Goal: Check status: Check status

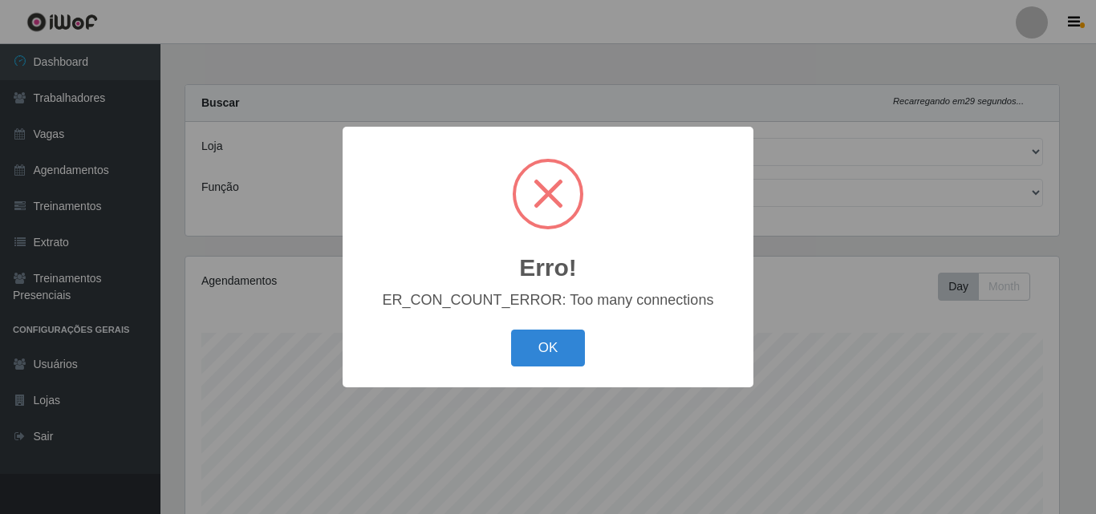
select select "519"
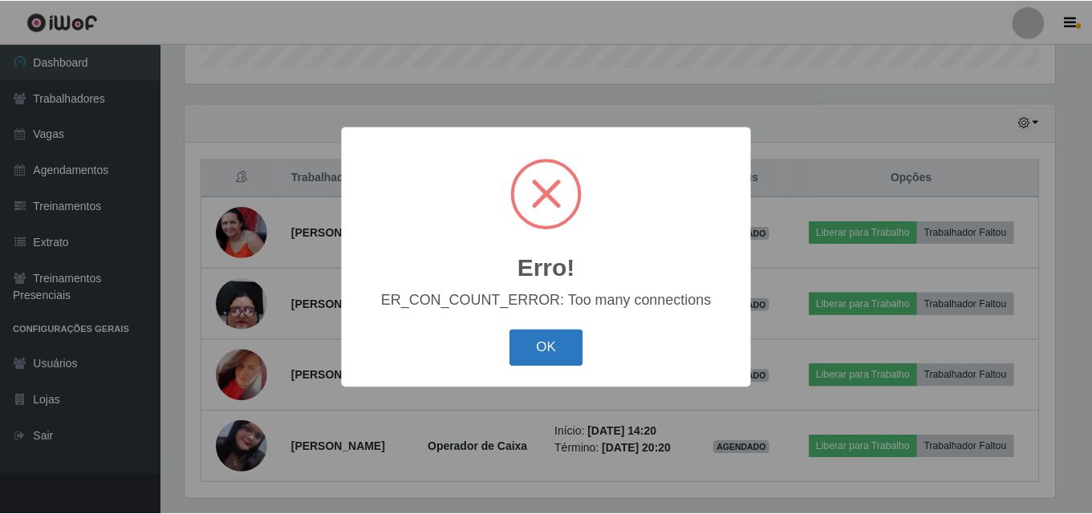
scroll to position [333, 874]
click at [556, 336] on button "OK" at bounding box center [548, 349] width 75 height 38
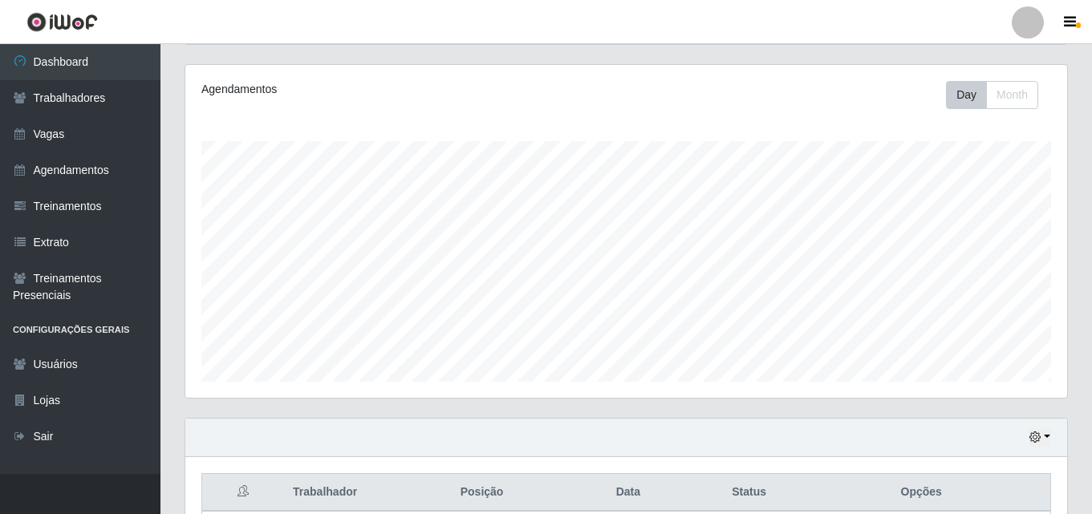
scroll to position [0, 0]
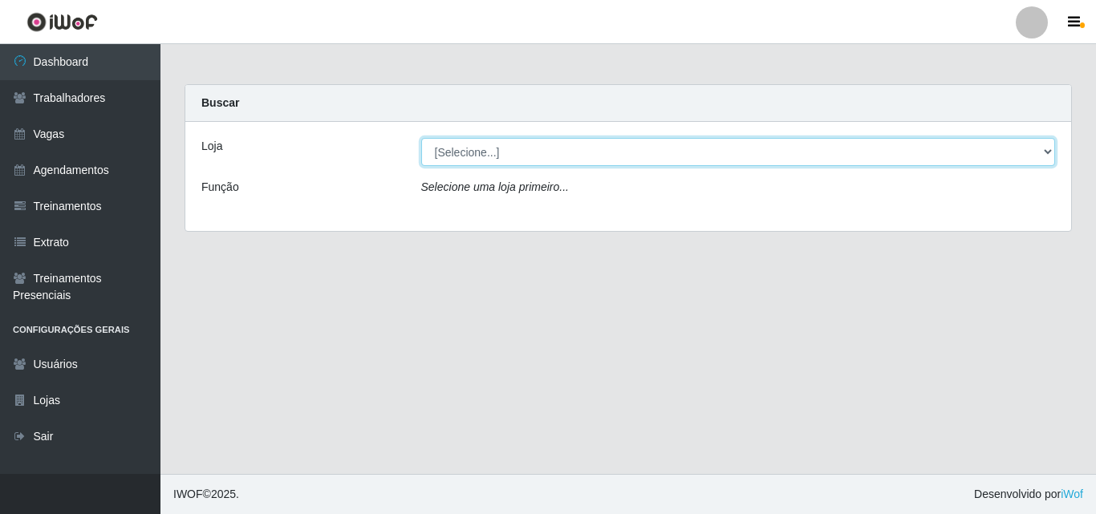
click at [461, 148] on select "[Selecione...] Extremoz Supermercados" at bounding box center [738, 152] width 634 height 28
select select "519"
click at [421, 138] on select "[Selecione...] Extremoz Supermercados" at bounding box center [738, 152] width 634 height 28
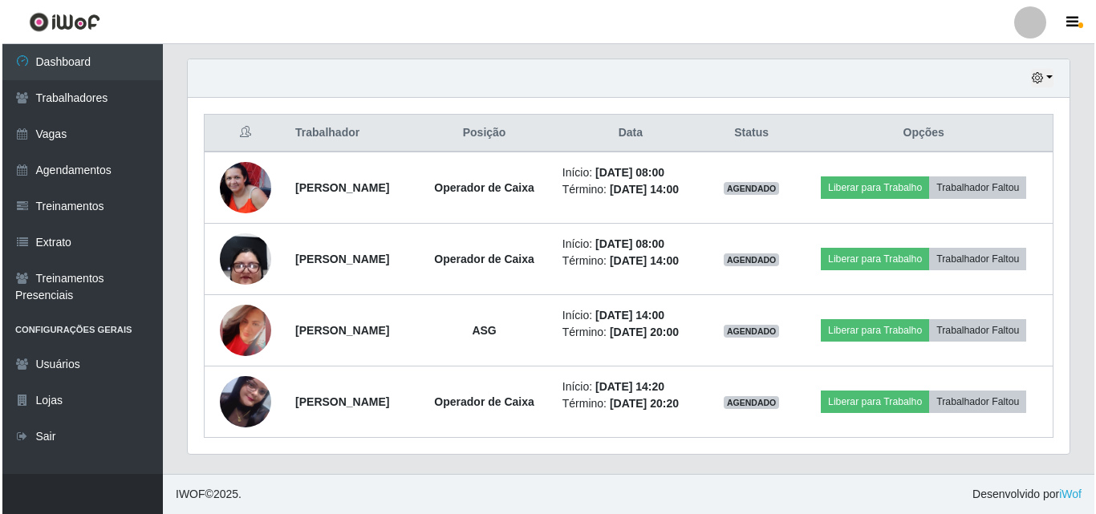
scroll to position [667, 0]
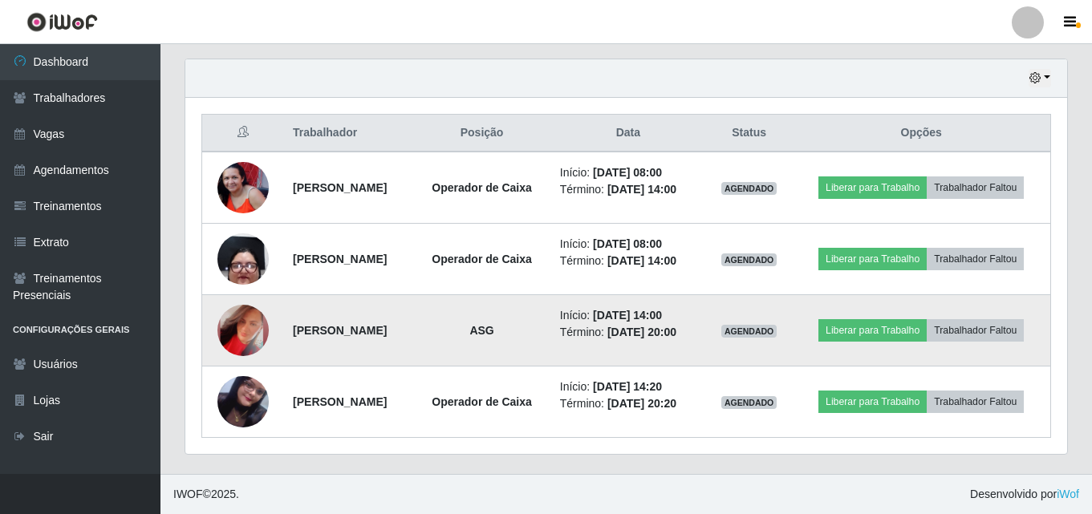
click at [234, 305] on img at bounding box center [242, 331] width 51 height 52
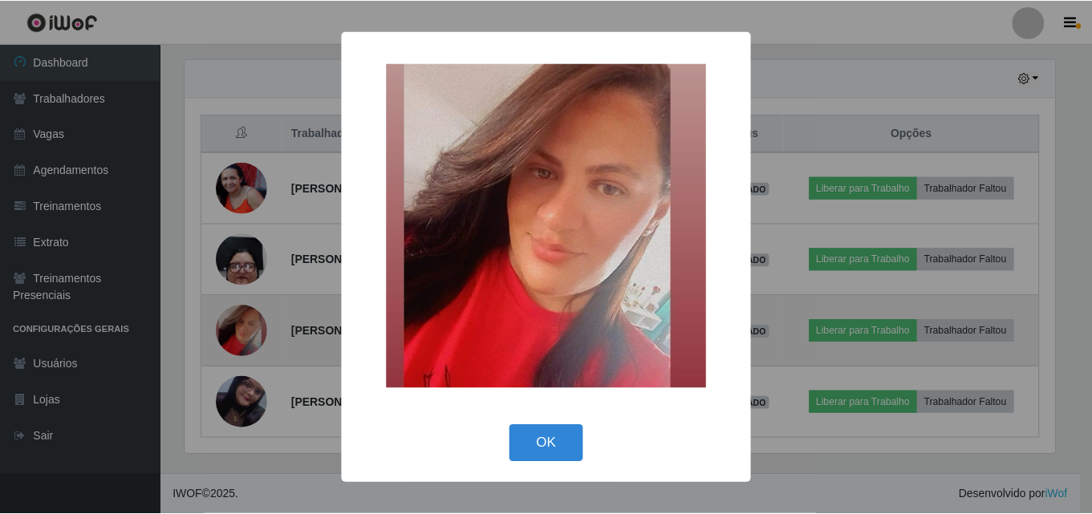
scroll to position [333, 874]
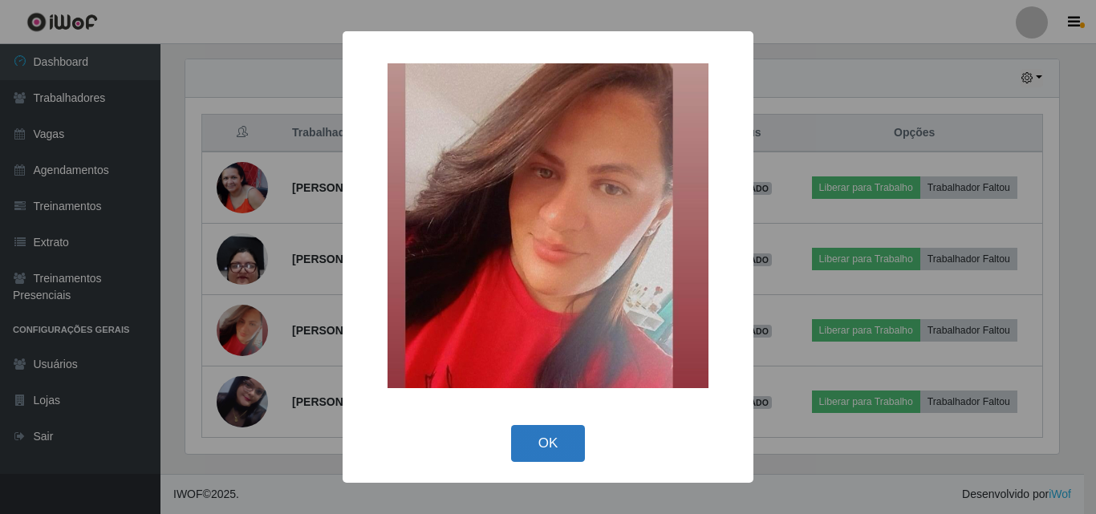
click at [560, 451] on button "OK" at bounding box center [548, 444] width 75 height 38
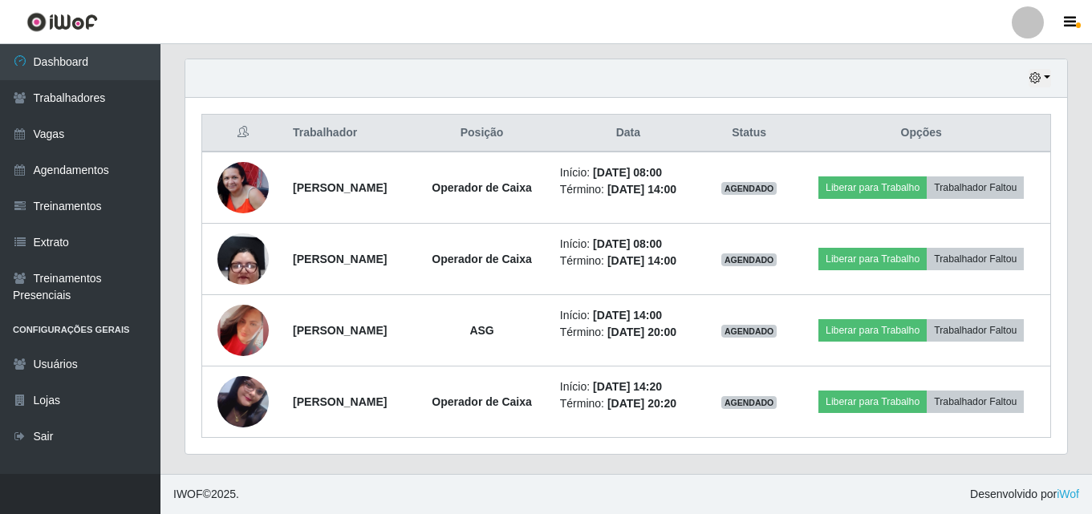
scroll to position [586, 0]
